Goal: Information Seeking & Learning: Check status

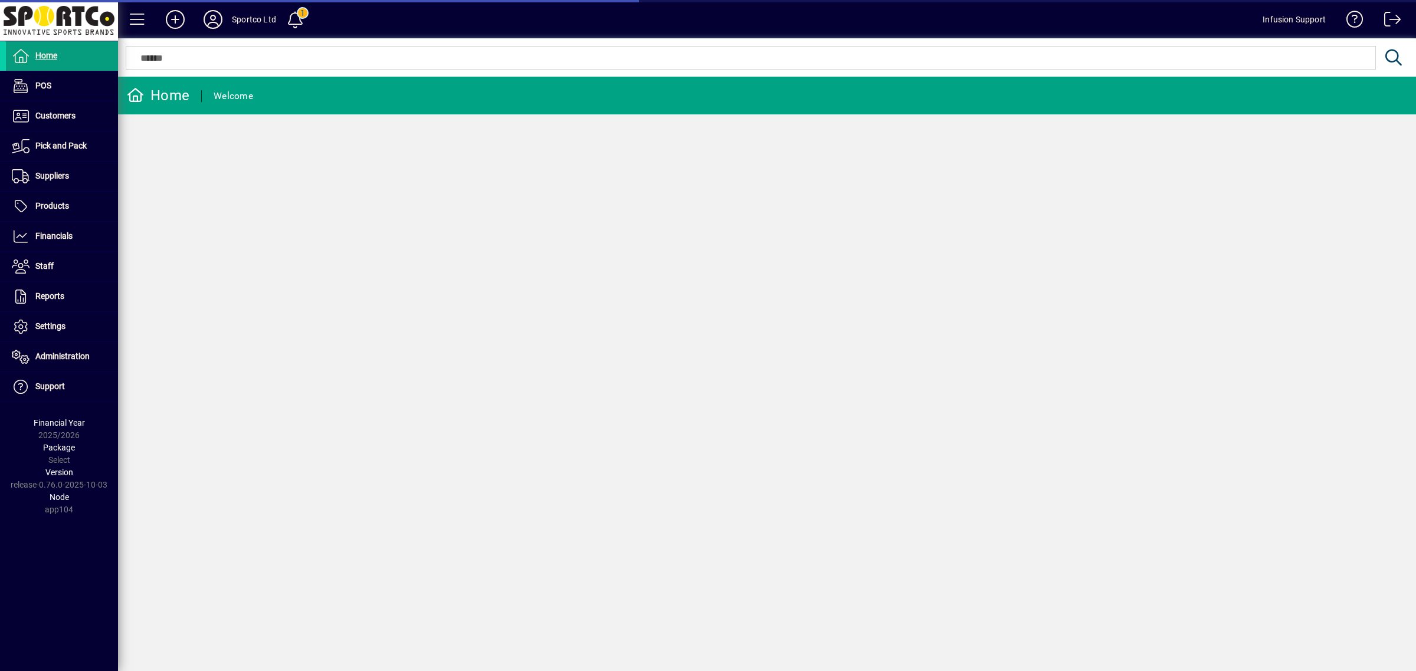
click at [71, 327] on span at bounding box center [62, 327] width 112 height 28
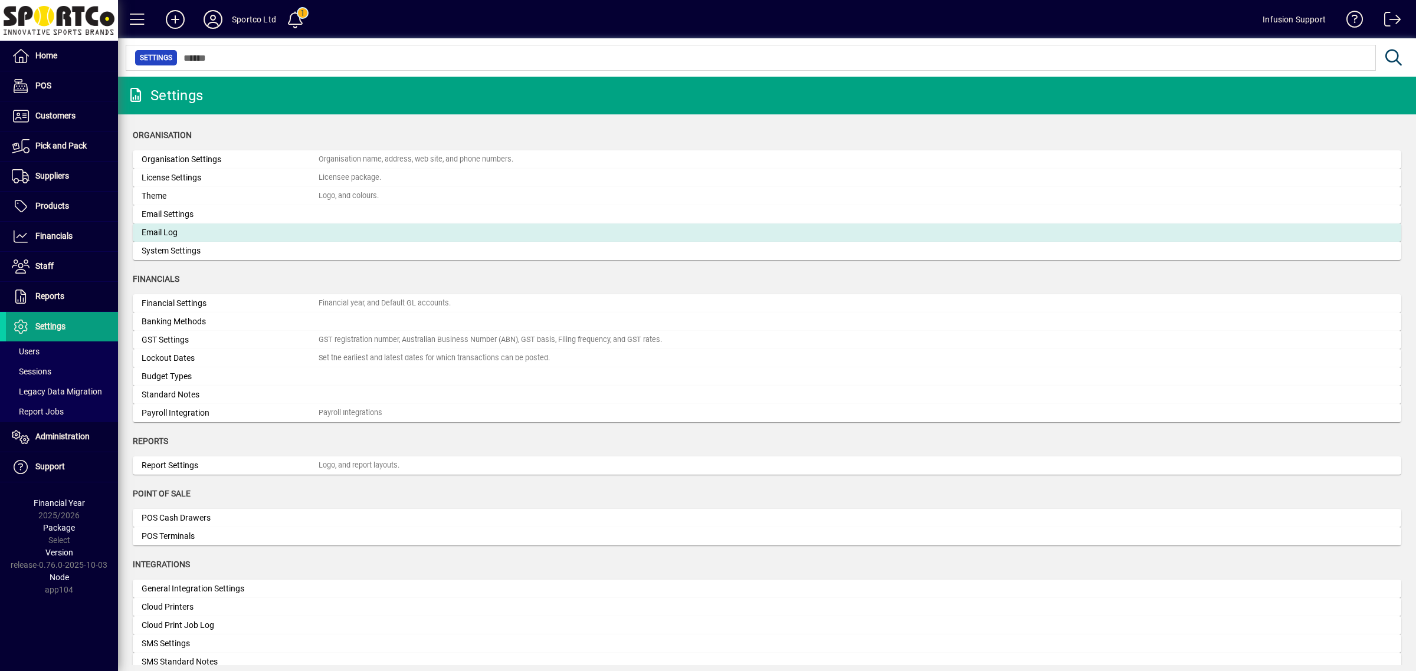
click at [189, 233] on div "Email Log" at bounding box center [230, 233] width 177 height 12
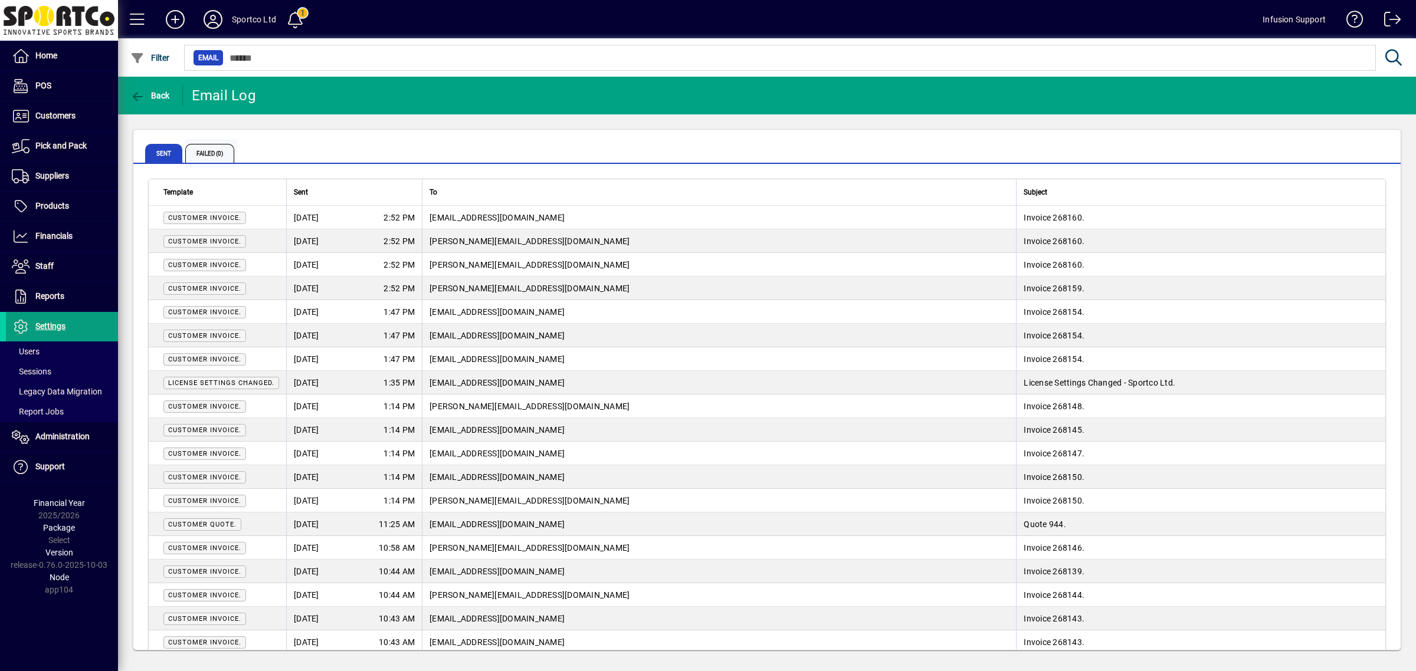
click at [218, 146] on span "Failed (0)" at bounding box center [209, 153] width 49 height 19
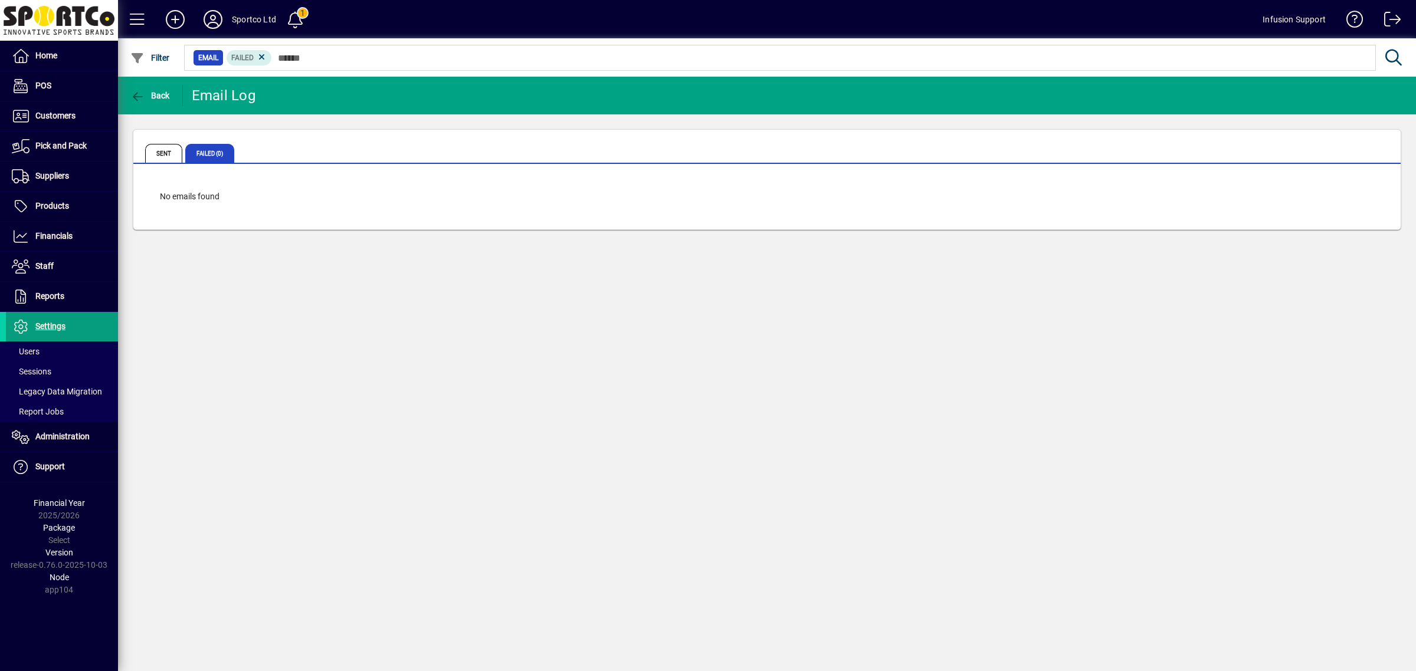
click at [417, 181] on app-page-flat "No emails found" at bounding box center [766, 196] width 1267 height 65
click at [46, 333] on span "Settings" at bounding box center [36, 327] width 60 height 14
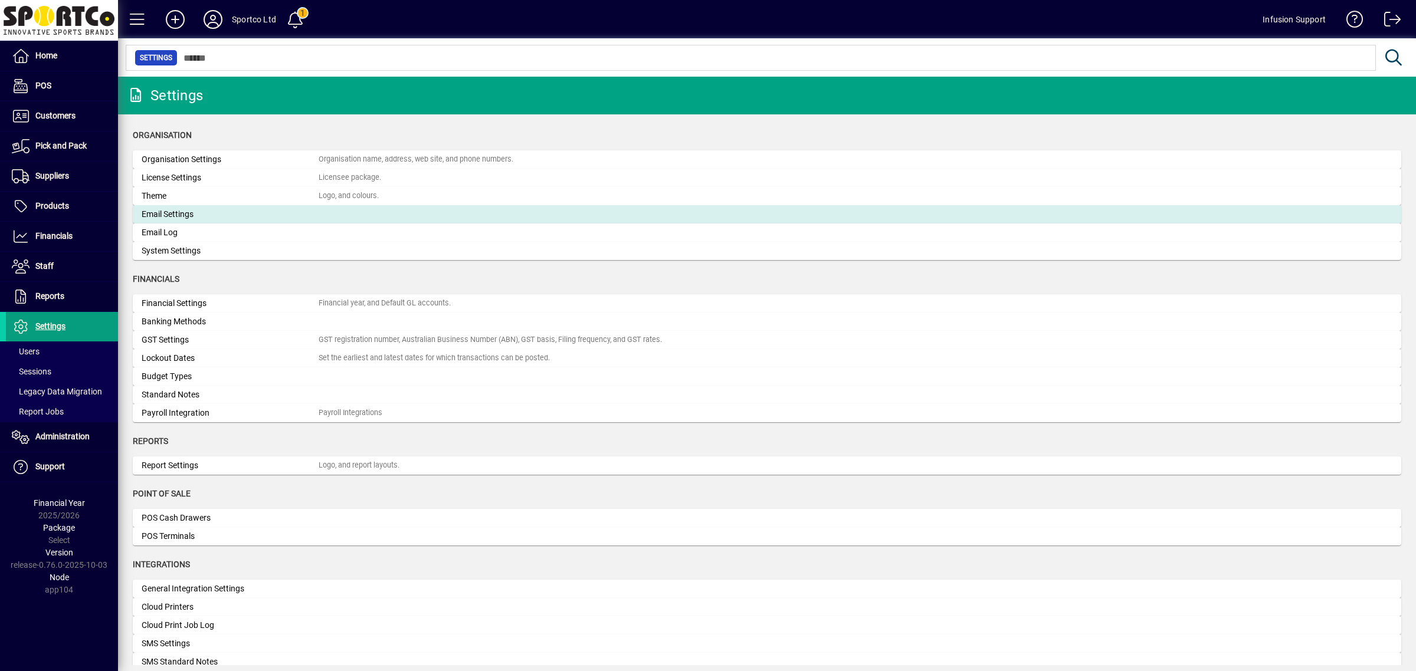
click at [195, 211] on div "Email Settings" at bounding box center [230, 214] width 177 height 12
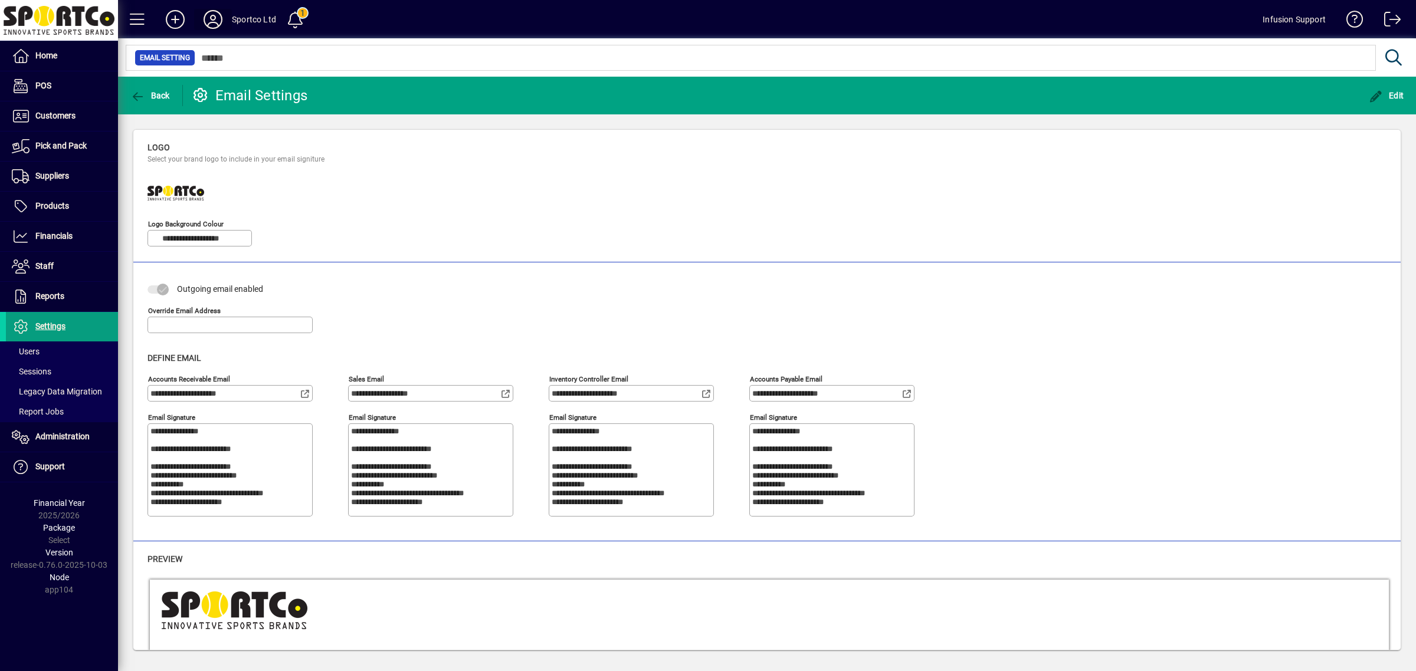
click at [207, 6] on span at bounding box center [213, 19] width 38 height 28
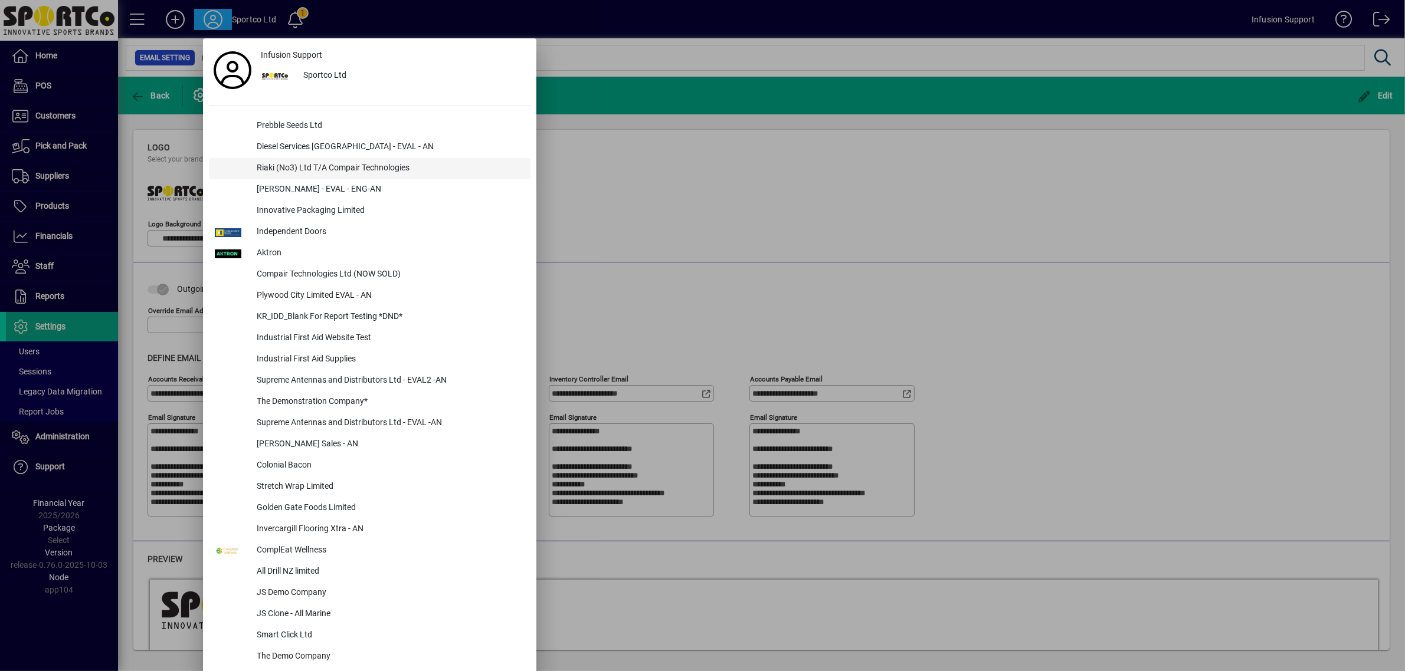
click at [300, 165] on div "Riaki (No3) Ltd T/A Compair Technologies" at bounding box center [388, 168] width 283 height 21
